Goal: Download file/media

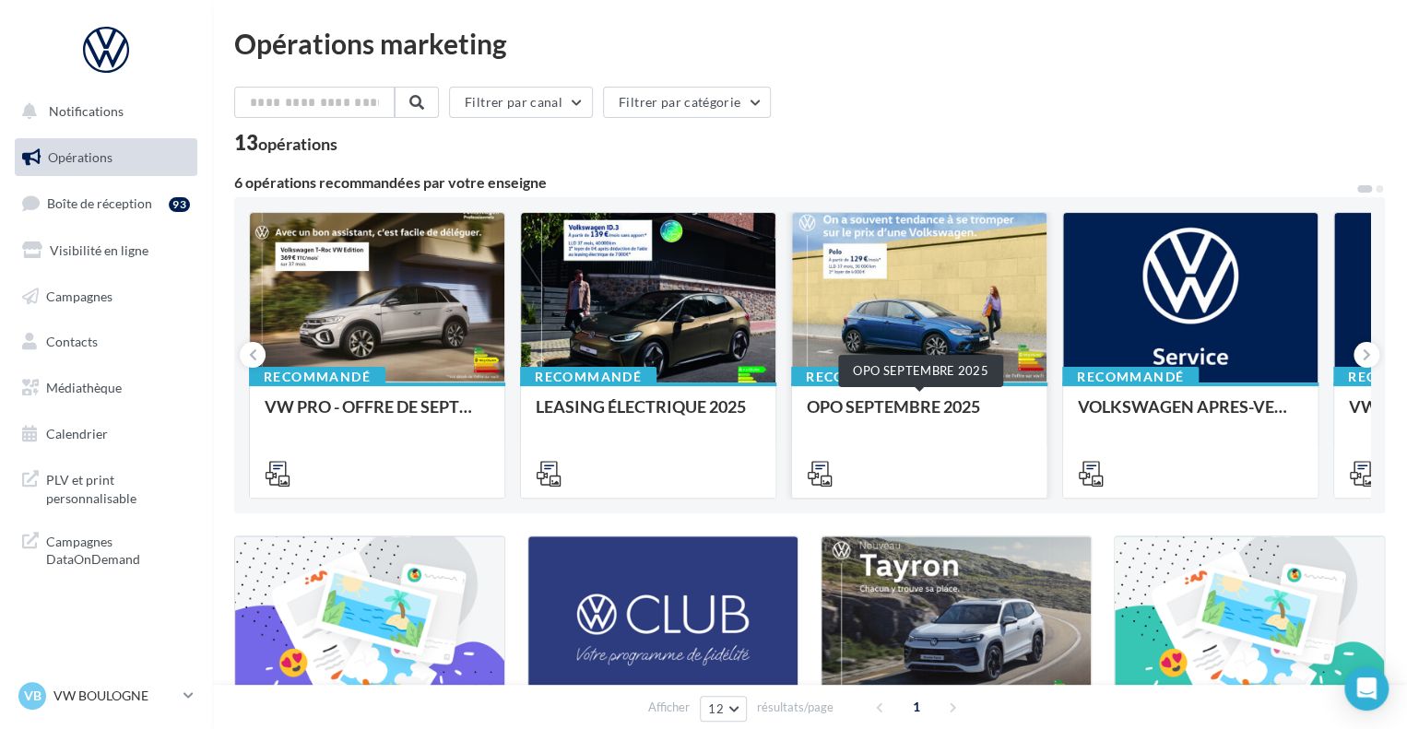
click at [878, 398] on div "OPO SEPTEMBRE 2025" at bounding box center [919, 415] width 225 height 37
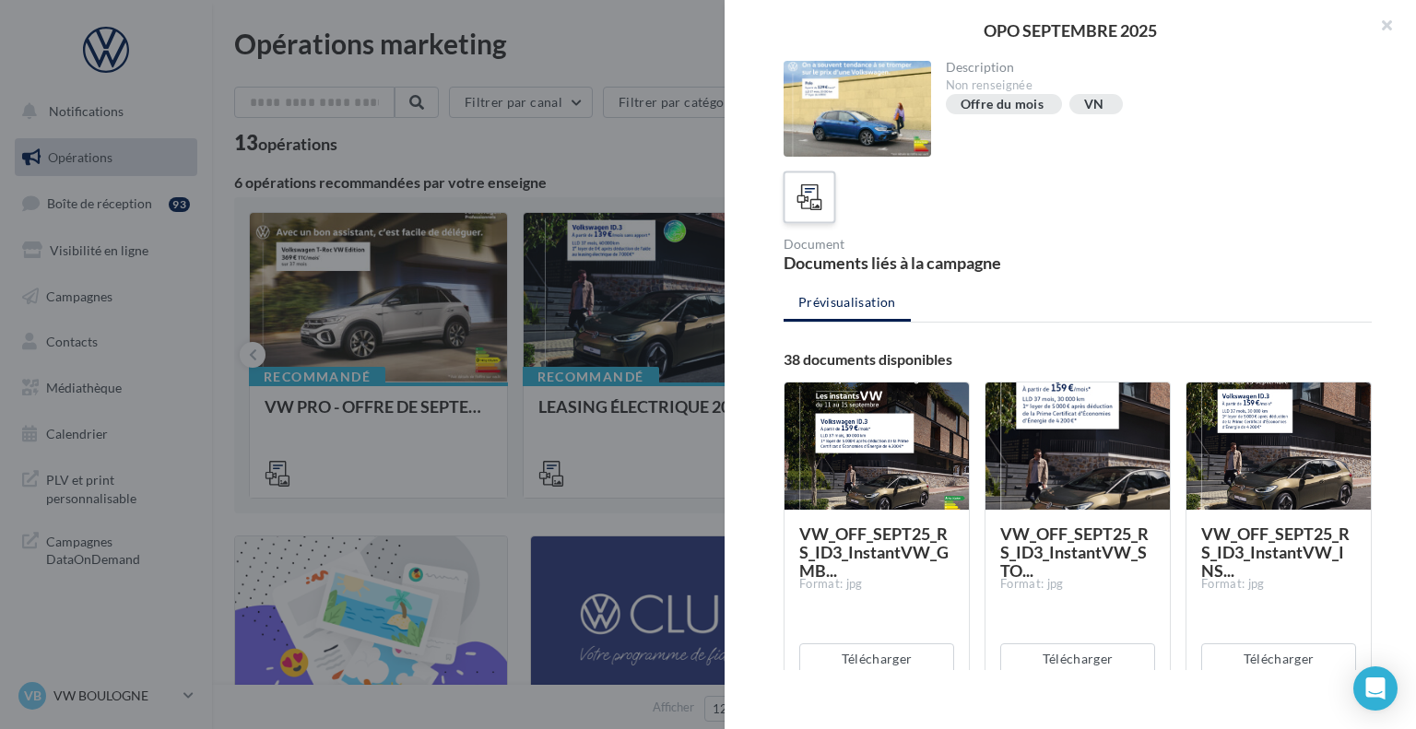
click at [822, 195] on icon at bounding box center [810, 197] width 27 height 27
click at [811, 192] on icon at bounding box center [810, 197] width 27 height 27
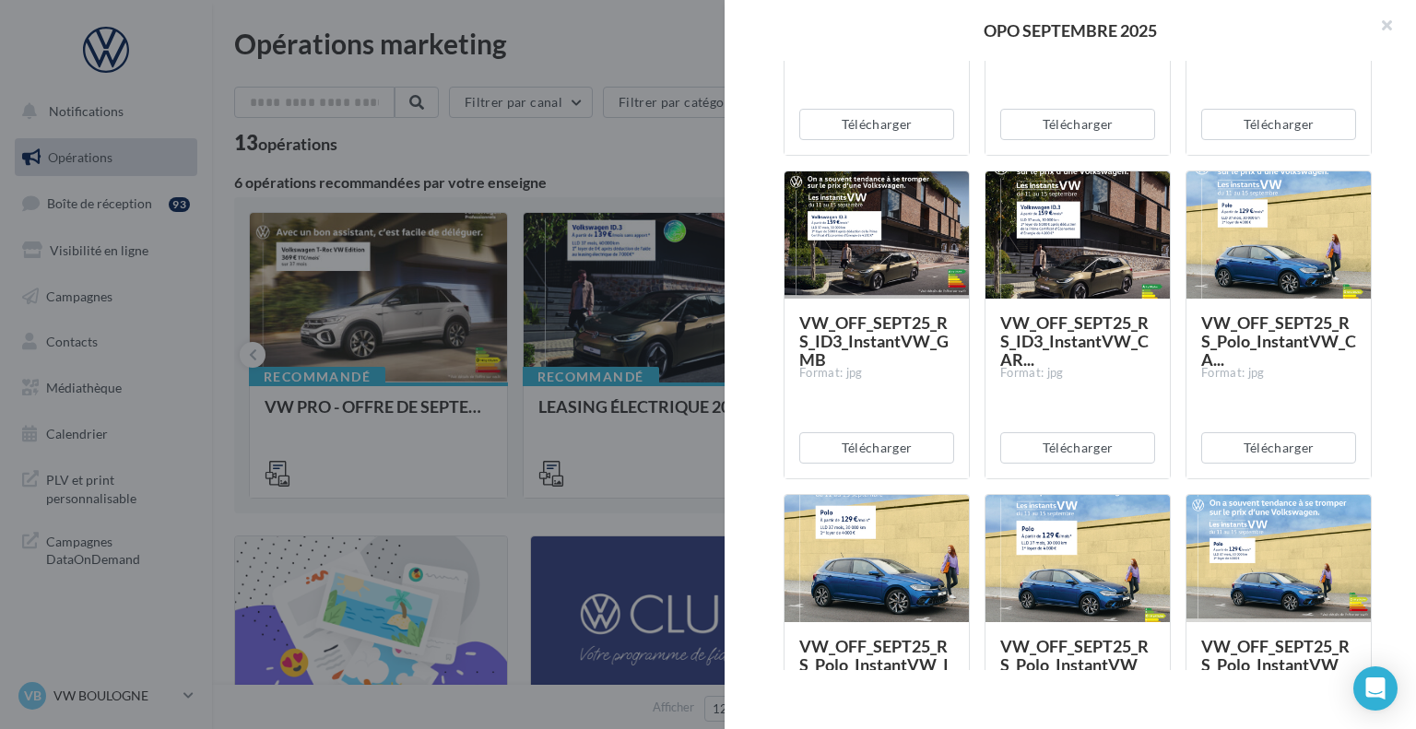
scroll to position [645, 0]
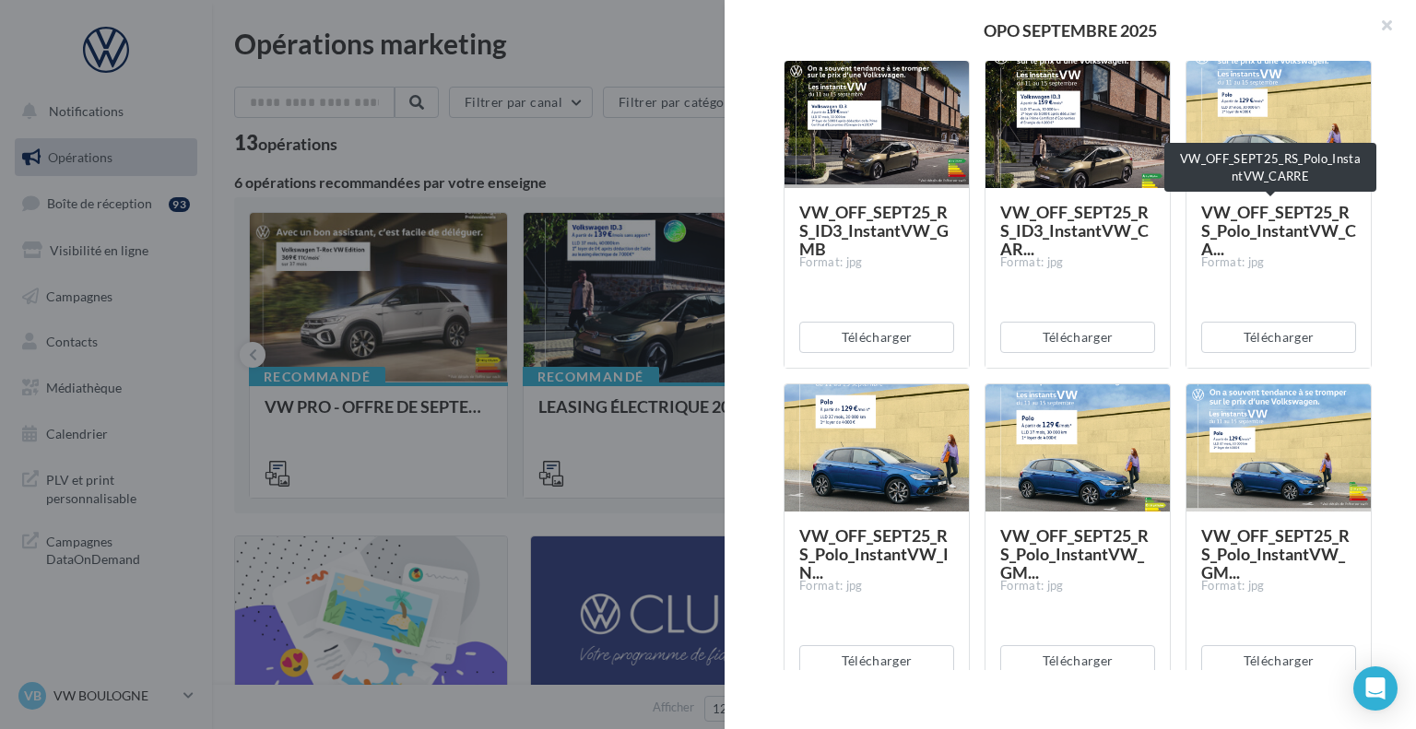
click at [1217, 226] on span "VW_OFF_SEPT25_RS_Polo_InstantVW_CA..." at bounding box center [1278, 230] width 155 height 57
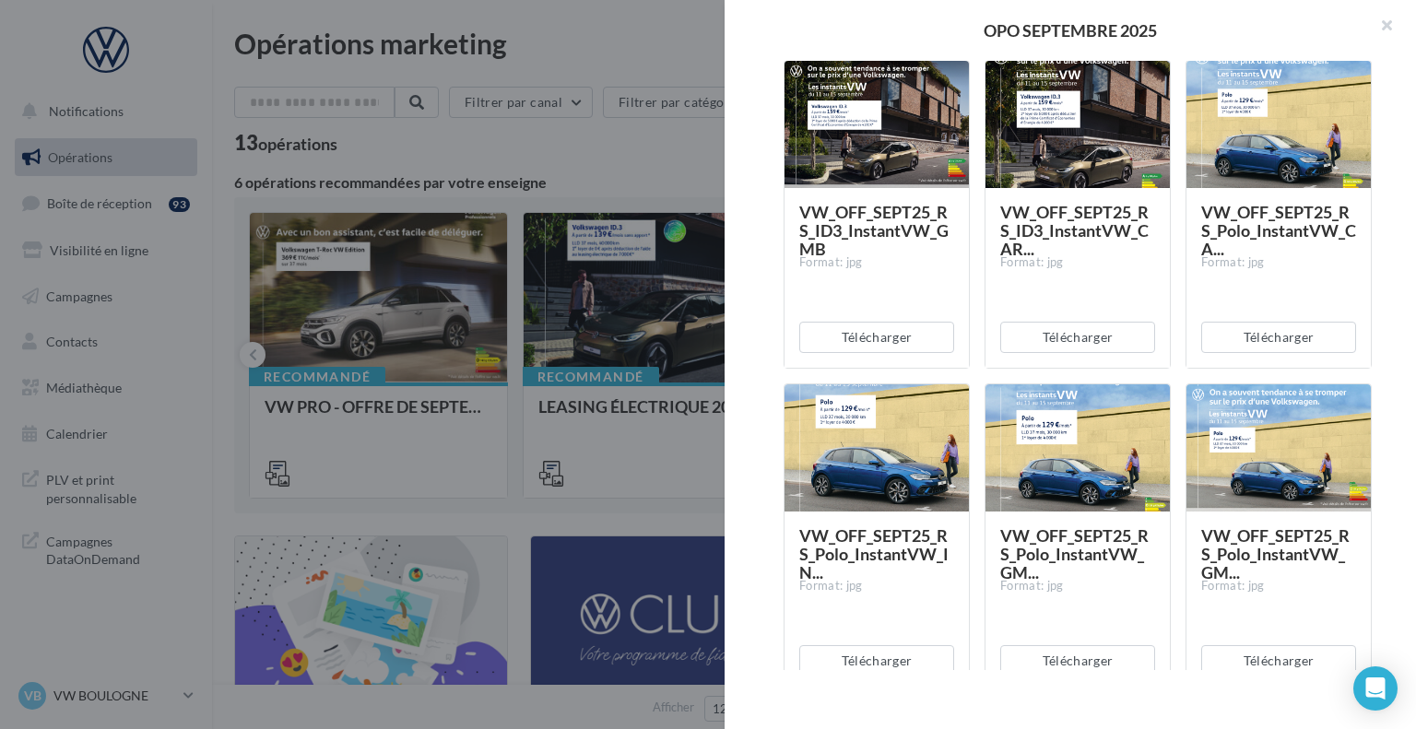
click at [1242, 100] on div at bounding box center [1279, 125] width 184 height 129
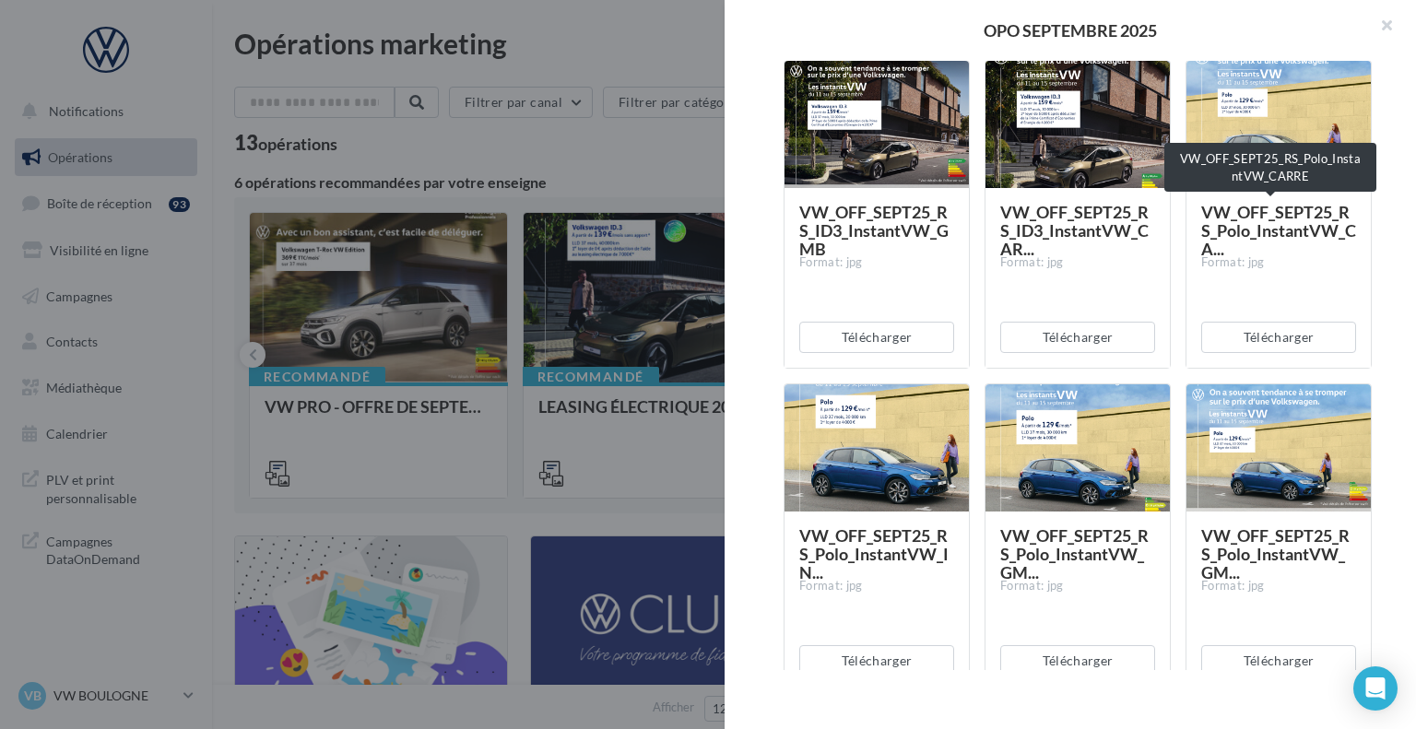
click at [1267, 224] on span "VW_OFF_SEPT25_RS_Polo_InstantVW_CA..." at bounding box center [1278, 230] width 155 height 57
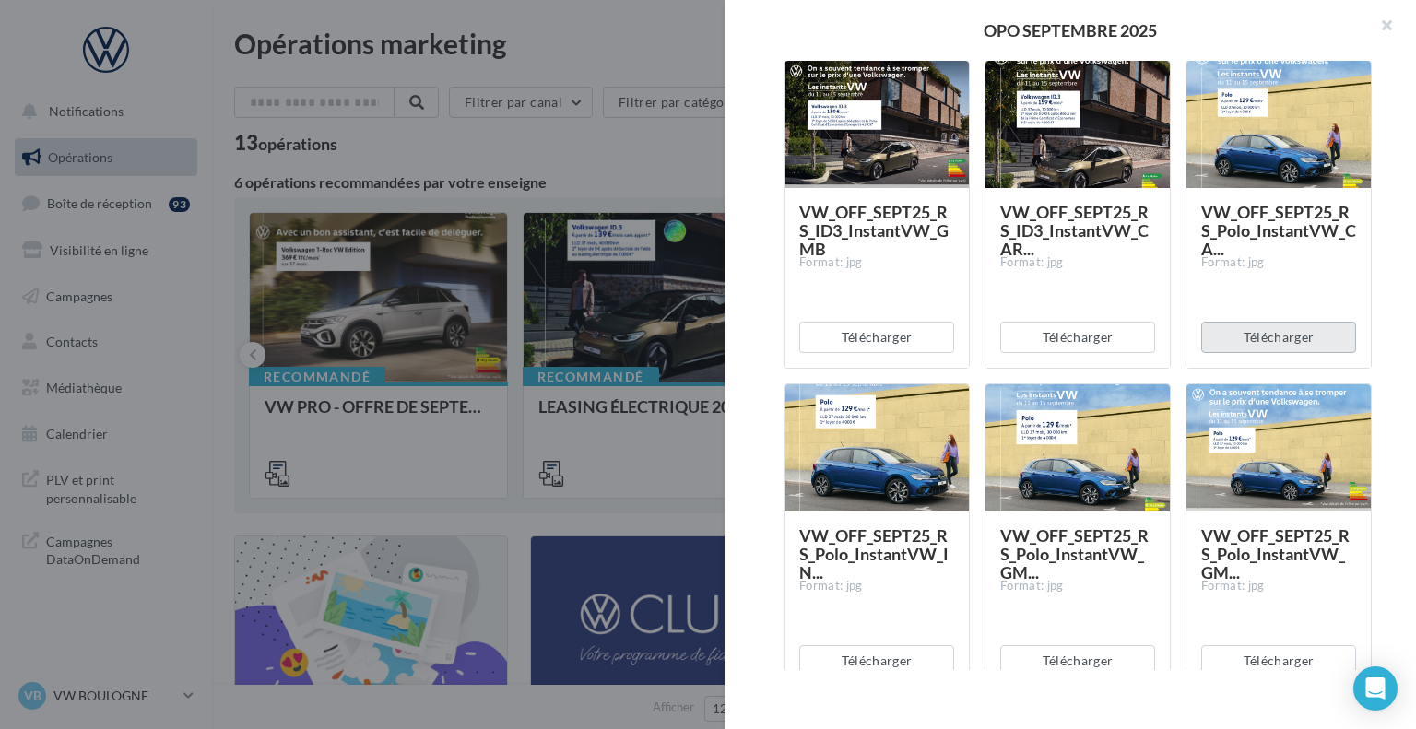
click at [1269, 335] on button "Télécharger" at bounding box center [1278, 337] width 155 height 31
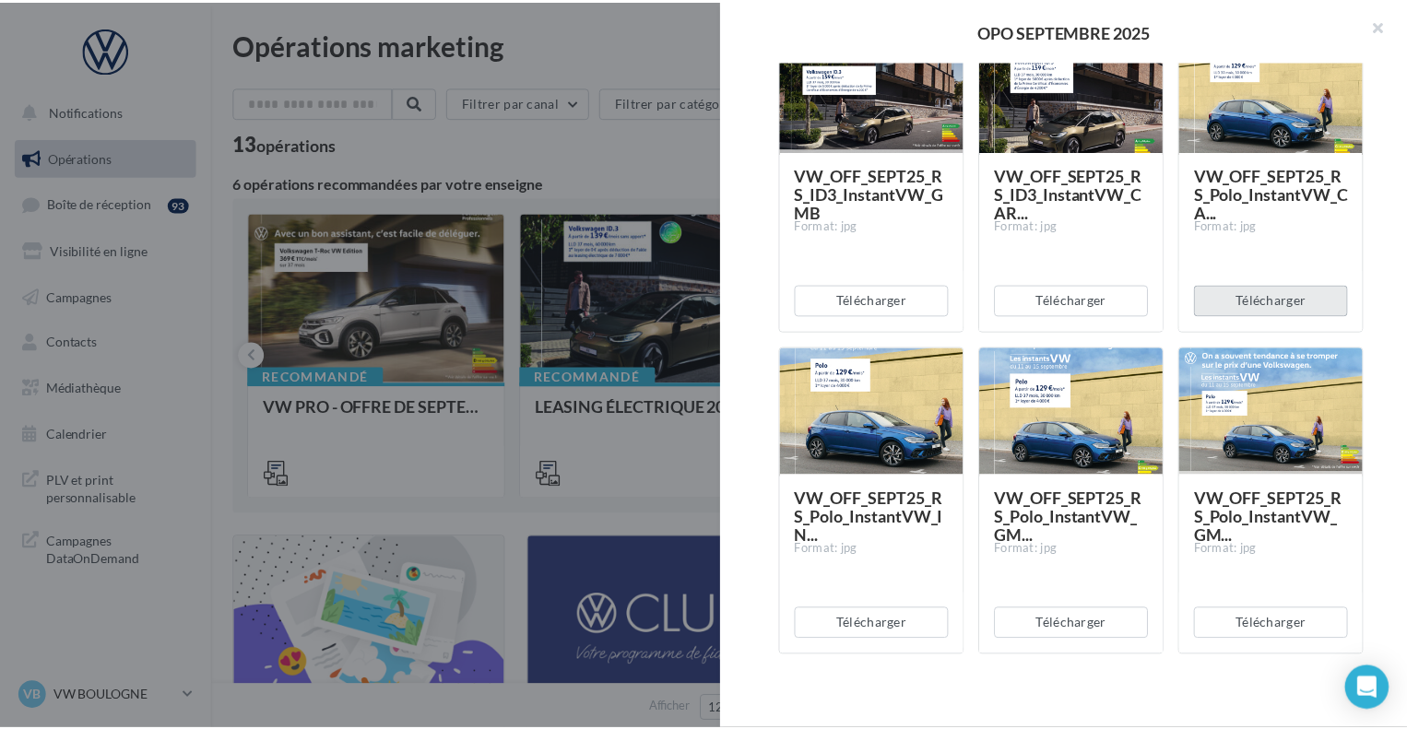
scroll to position [738, 0]
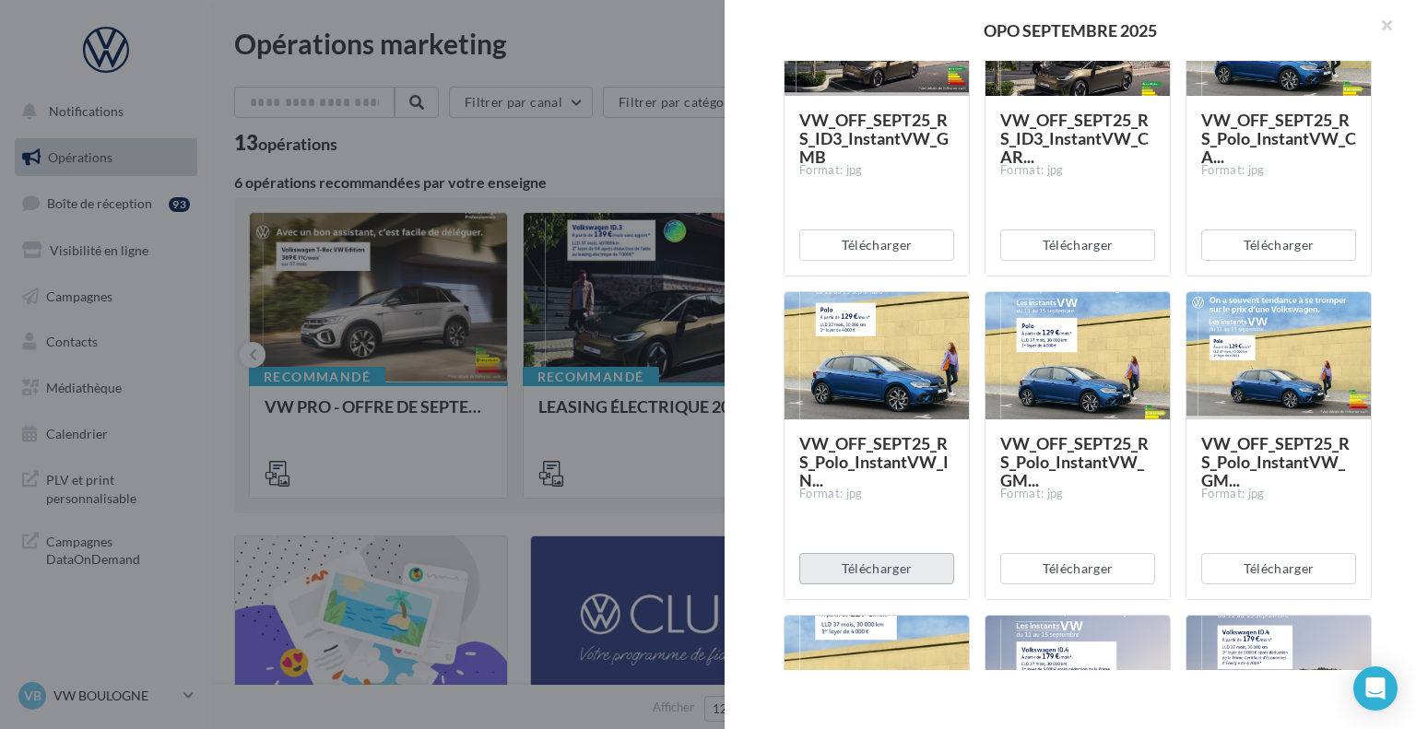
drag, startPoint x: 911, startPoint y: 571, endPoint x: 929, endPoint y: 567, distance: 18.8
click at [911, 571] on button "Télécharger" at bounding box center [876, 568] width 155 height 31
drag, startPoint x: 1050, startPoint y: 554, endPoint x: 1071, endPoint y: 555, distance: 21.2
click at [1052, 554] on button "Télécharger" at bounding box center [1077, 568] width 155 height 31
click at [1265, 571] on button "Télécharger" at bounding box center [1278, 568] width 155 height 31
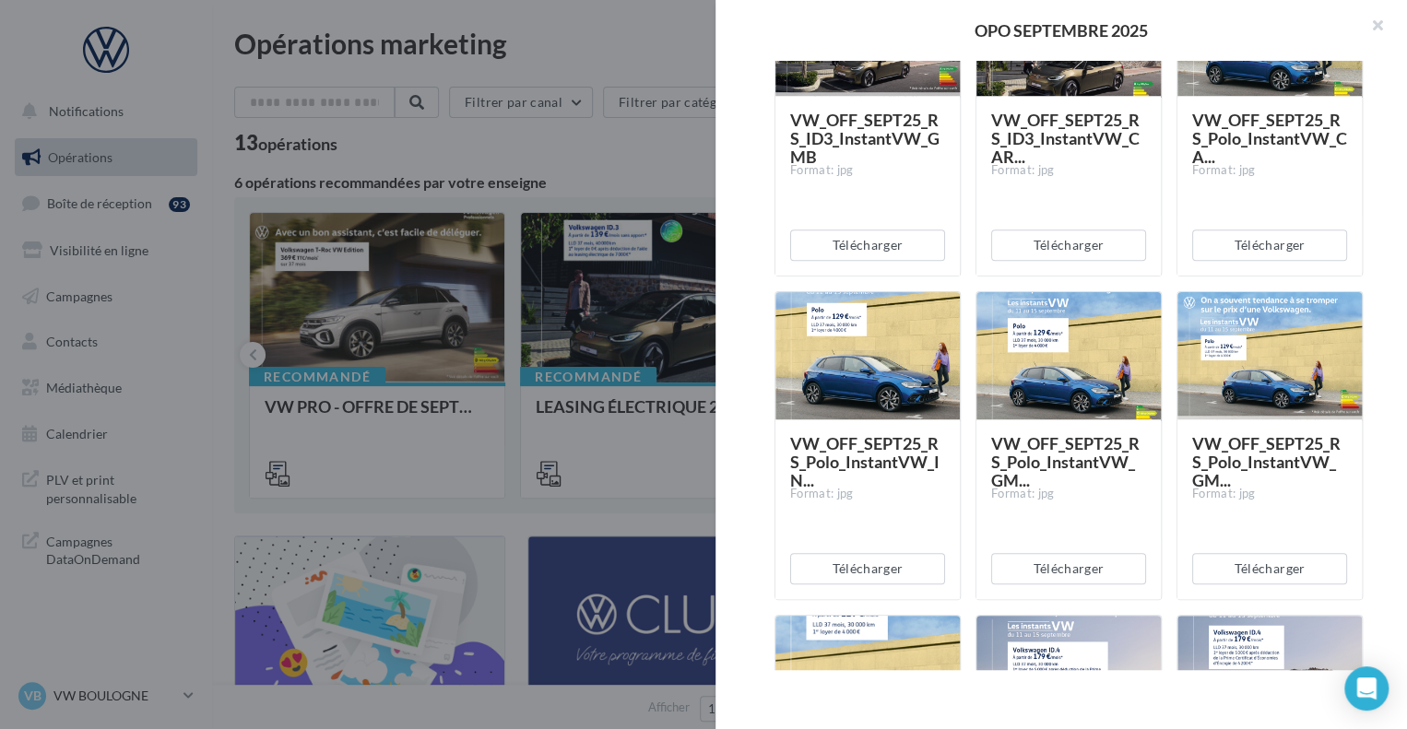
click at [617, 190] on div at bounding box center [703, 364] width 1407 height 729
